Goal: Information Seeking & Learning: Learn about a topic

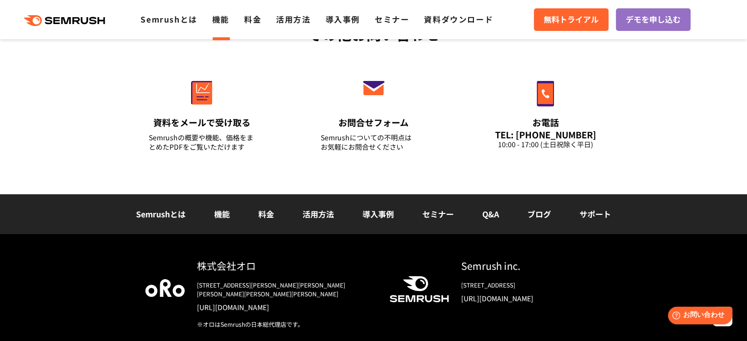
scroll to position [3423, 0]
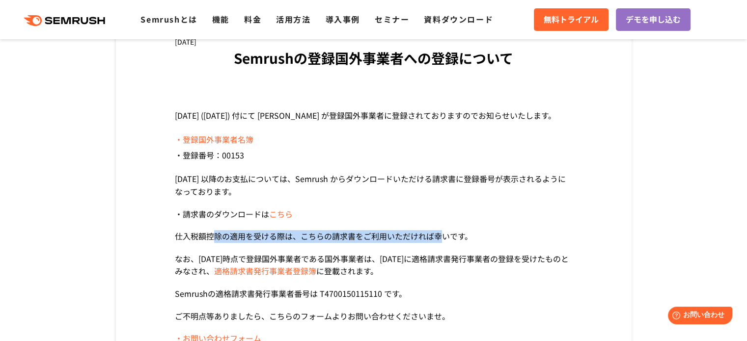
drag, startPoint x: 212, startPoint y: 237, endPoint x: 440, endPoint y: 230, distance: 228.0
click at [440, 230] on p "仕入税額控除の適用を受ける際は、こちらの請求書をご利用いただければ幸いです。" at bounding box center [374, 236] width 398 height 13
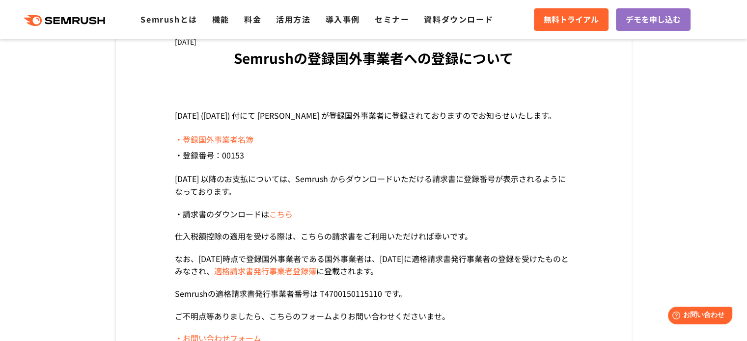
click at [415, 261] on p "なお、2023/9/1時点で登録国外事業者である国外事業者は、2023/10/1に適格請求書発行事業者の登録を受けたものとみなされ、 適格請求書発行事業者登録…" at bounding box center [374, 265] width 398 height 25
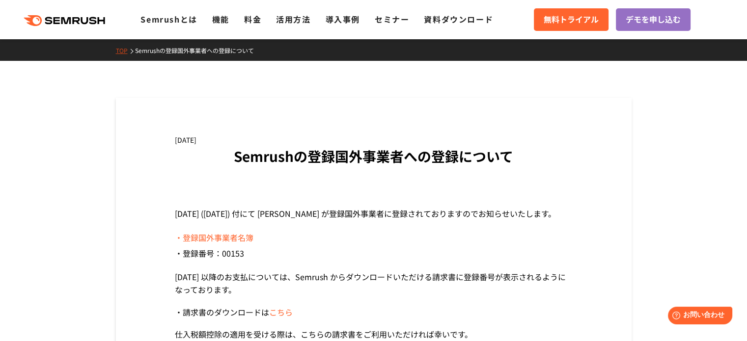
click at [143, 50] on link "Semrushの登録国外事業者への登録について" at bounding box center [198, 50] width 126 height 8
click at [82, 20] on icon at bounding box center [85, 20] width 7 height 7
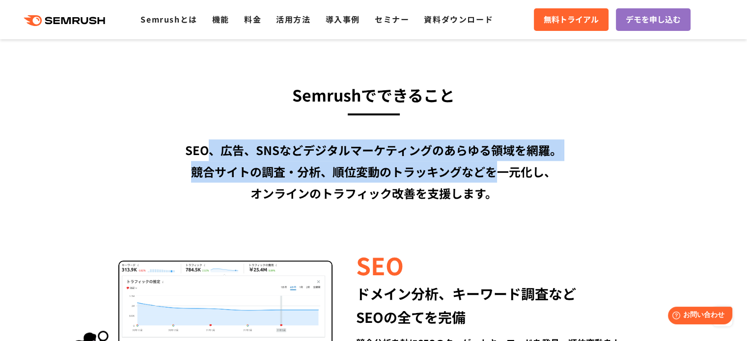
drag, startPoint x: 207, startPoint y: 155, endPoint x: 496, endPoint y: 167, distance: 289.1
click at [495, 167] on div "SEO、広告、SNSなどデジタルマーケティングのあらゆる領域を網羅。 競合サイトの調査・分析、順位変動のトラッキングなどを一元化し、 オンラインのトラフィック…" at bounding box center [373, 172] width 565 height 65
click at [493, 177] on div "SEO、広告、SNSなどデジタルマーケティングのあらゆる領域を網羅。 競合サイトの調査・分析、順位変動のトラッキングなどを一元化し、 オンラインのトラフィック…" at bounding box center [373, 172] width 565 height 65
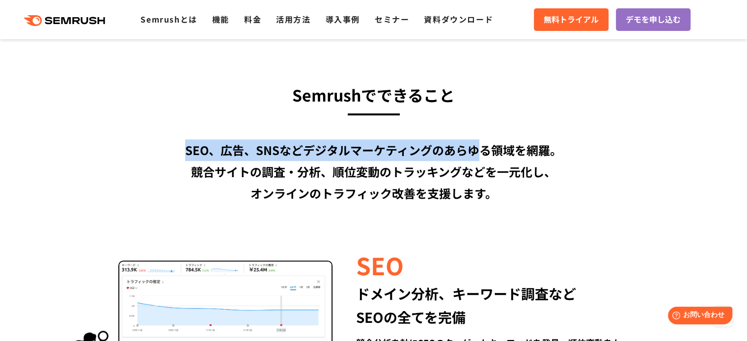
drag, startPoint x: 185, startPoint y: 150, endPoint x: 482, endPoint y: 155, distance: 297.3
click at [482, 155] on div "SEO、広告、SNSなどデジタルマーケティングのあらゆる領域を網羅。 競合サイトの調査・分析、順位変動のトラッキングなどを一元化し、 オンラインのトラフィック…" at bounding box center [373, 172] width 565 height 65
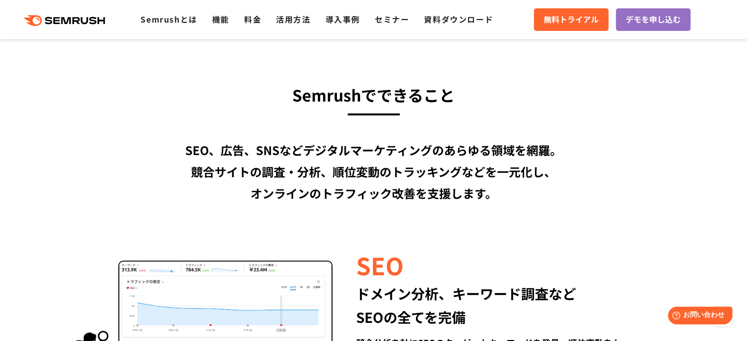
click at [479, 165] on div "SEO、広告、SNSなどデジタルマーケティングのあらゆる領域を網羅。 競合サイトの調査・分析、順位変動のトラッキングなどを一元化し、 オンラインのトラフィック…" at bounding box center [373, 172] width 565 height 65
click at [476, 171] on div "SEO、広告、SNSなどデジタルマーケティングのあらゆる領域を網羅。 競合サイトの調査・分析、順位変動のトラッキングなどを一元化し、 オンラインのトラフィック…" at bounding box center [373, 172] width 565 height 65
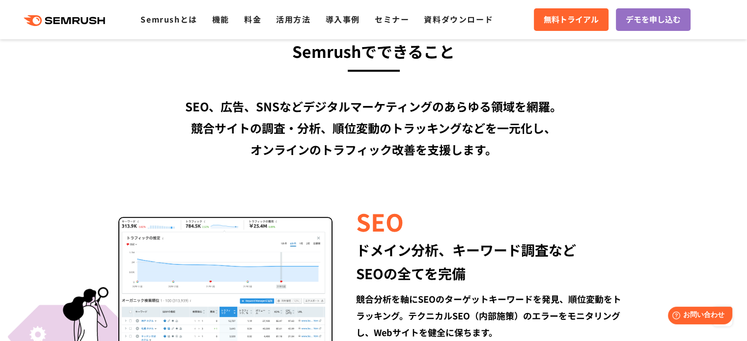
scroll to position [786, 0]
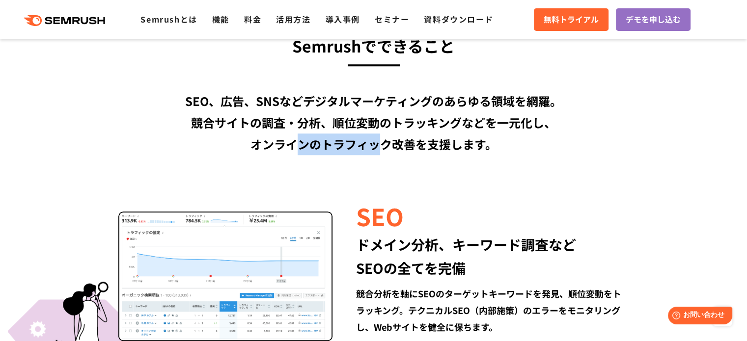
drag, startPoint x: 385, startPoint y: 148, endPoint x: 500, endPoint y: 155, distance: 115.2
click at [468, 151] on div "SEO、広告、SNSなどデジタルマーケティングのあらゆる領域を網羅。 競合サイトの調査・分析、順位変動のトラッキングなどを一元化し、 オンラインのトラフィック…" at bounding box center [373, 122] width 565 height 65
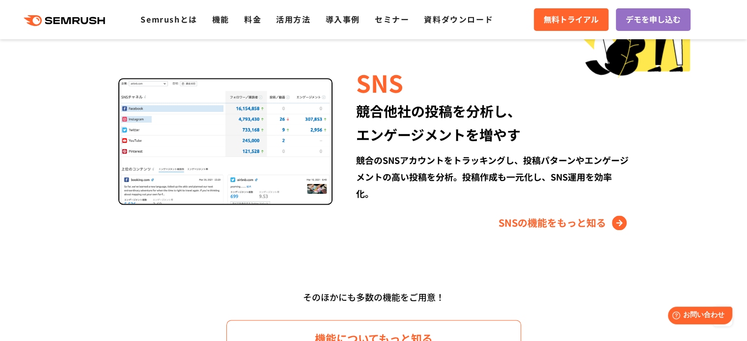
scroll to position [1326, 0]
